Goal: Navigation & Orientation: Find specific page/section

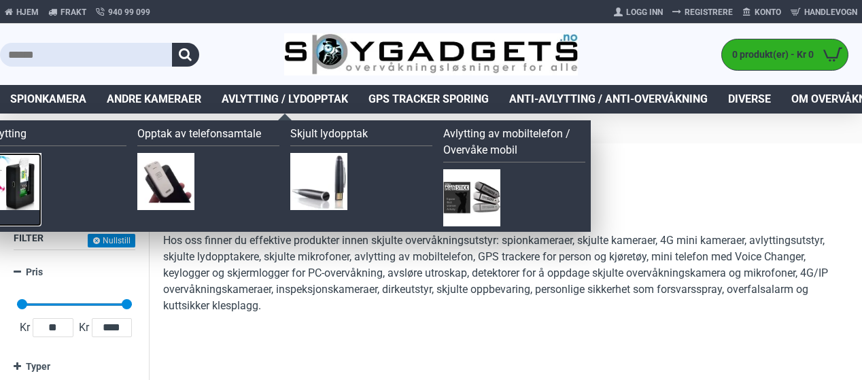
click at [30, 171] on img at bounding box center [12, 181] width 57 height 57
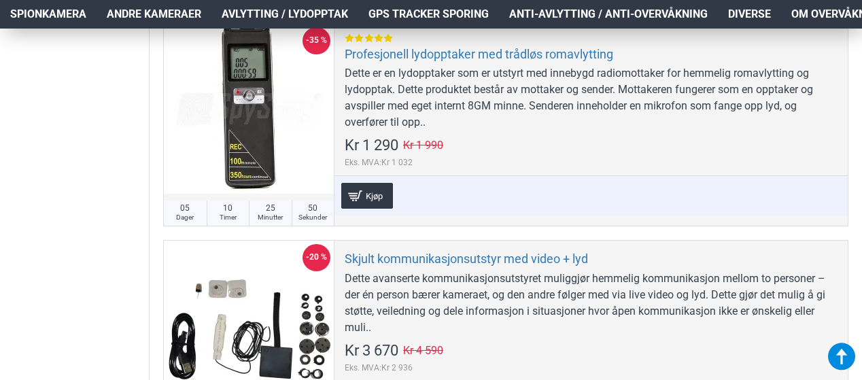
scroll to position [1084, 0]
